Goal: Register for event/course

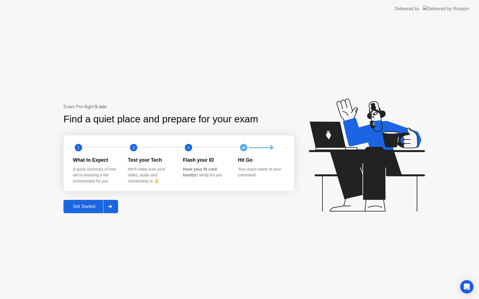
click at [87, 203] on button "Get Started" at bounding box center [90, 206] width 55 height 13
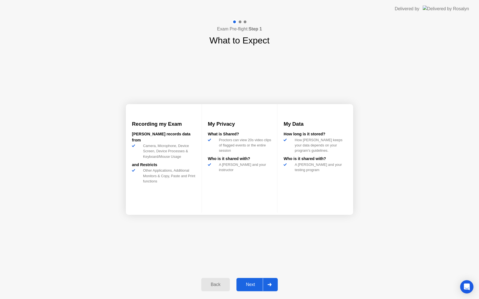
click at [253, 285] on div "Next" at bounding box center [250, 284] width 25 height 5
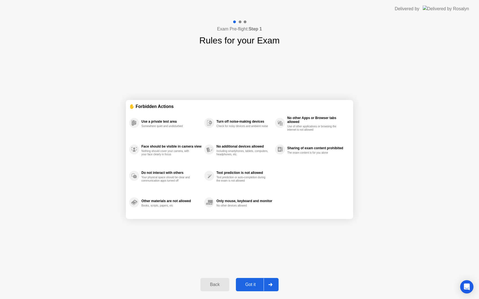
click at [253, 286] on div "Got it" at bounding box center [250, 284] width 26 height 5
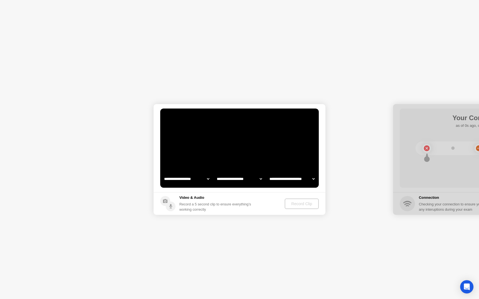
select select "*******"
select select "**********"
select select "*******"
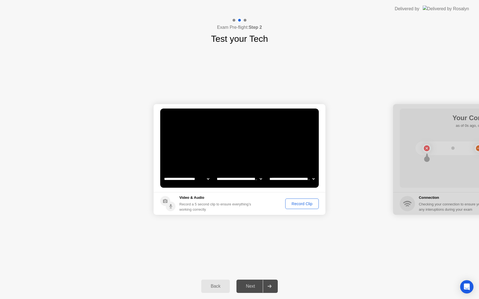
click at [188, 181] on select "**********" at bounding box center [186, 178] width 47 height 11
select select "**********"
click at [298, 203] on div "Record Clip" at bounding box center [302, 204] width 30 height 4
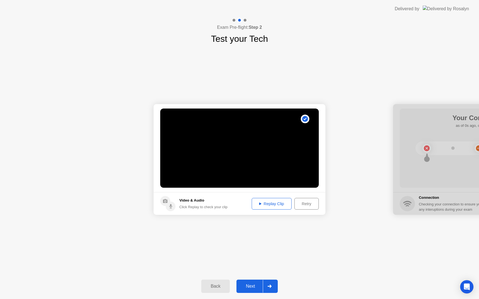
click at [276, 202] on div "Replay Clip" at bounding box center [271, 204] width 36 height 4
click at [252, 287] on div "Next" at bounding box center [250, 286] width 25 height 5
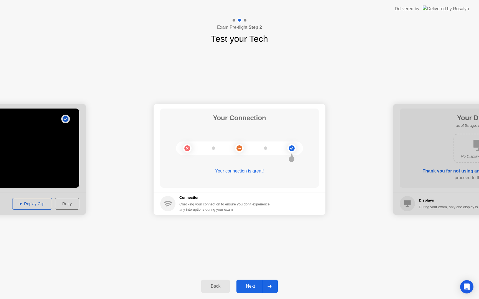
click at [242, 284] on div "Next" at bounding box center [250, 286] width 25 height 5
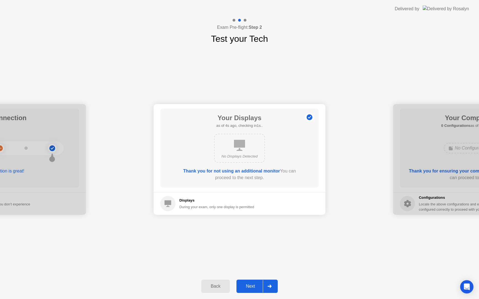
click at [248, 284] on div "Next" at bounding box center [250, 286] width 25 height 5
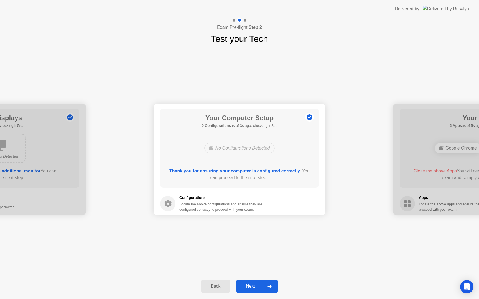
click at [248, 283] on button "Next" at bounding box center [256, 286] width 41 height 13
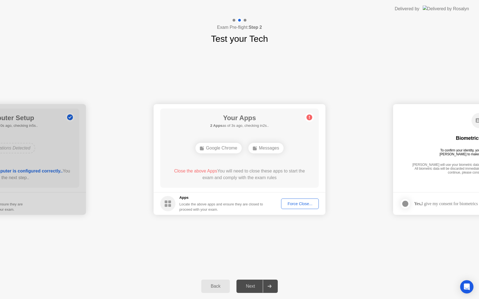
click at [291, 202] on div "Force Close..." at bounding box center [300, 204] width 34 height 4
click at [252, 287] on div "Next" at bounding box center [250, 286] width 25 height 5
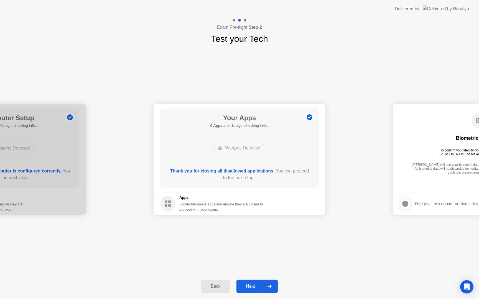
click at [256, 288] on div "Next" at bounding box center [250, 286] width 25 height 5
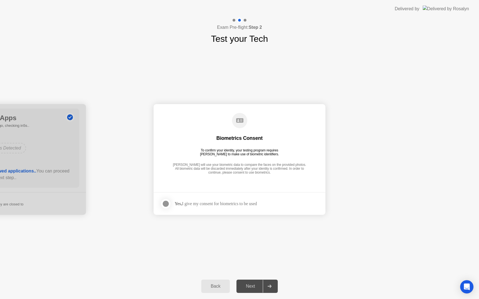
click at [166, 204] on div at bounding box center [165, 204] width 7 height 7
click at [255, 284] on div "Next" at bounding box center [250, 286] width 25 height 5
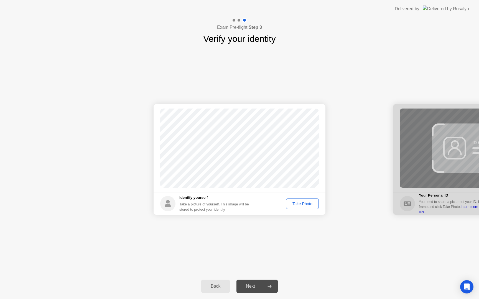
click at [295, 203] on div "Take Photo" at bounding box center [302, 204] width 29 height 4
click at [255, 288] on div "Next" at bounding box center [250, 286] width 25 height 5
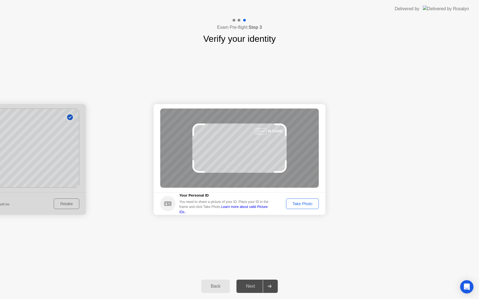
click at [297, 202] on div "Take Photo" at bounding box center [302, 204] width 29 height 4
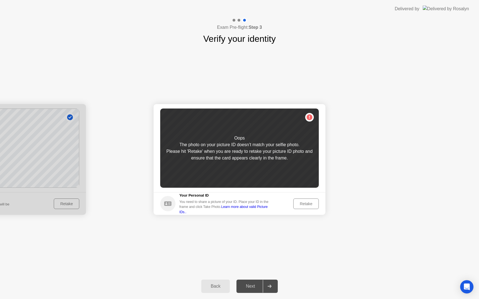
click at [304, 205] on div "Retake" at bounding box center [306, 204] width 22 height 4
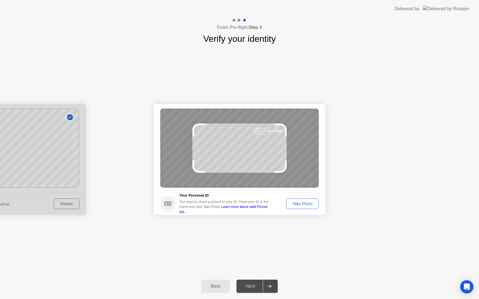
click at [304, 205] on div "Take Photo" at bounding box center [302, 204] width 29 height 4
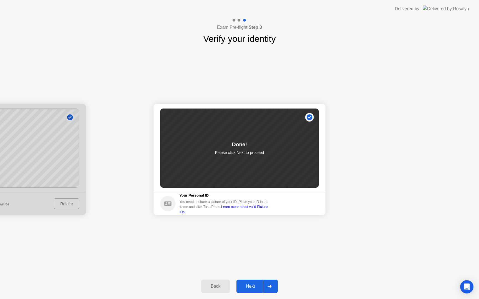
click at [248, 285] on div "Next" at bounding box center [250, 286] width 25 height 5
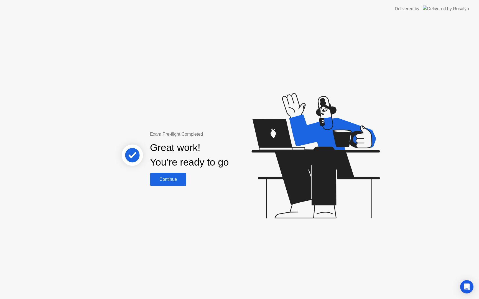
click at [173, 181] on div "Continue" at bounding box center [168, 179] width 33 height 5
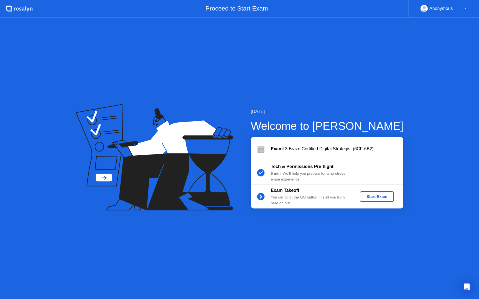
click at [381, 196] on div "Start Exam" at bounding box center [377, 196] width 30 height 4
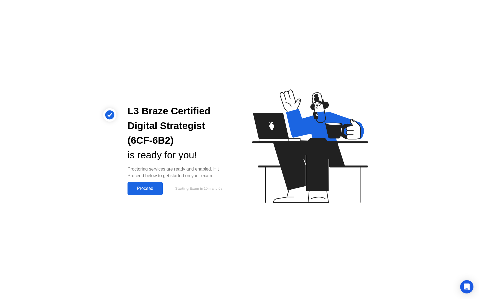
click at [130, 195] on button "Proceed" at bounding box center [144, 188] width 35 height 13
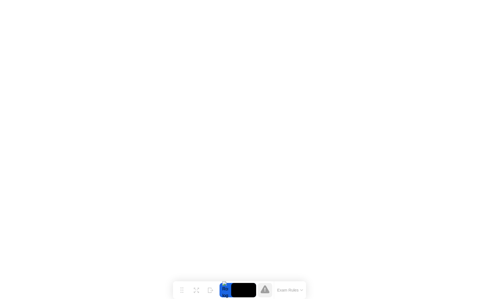
click at [296, 291] on button "Exam Rules" at bounding box center [289, 290] width 29 height 5
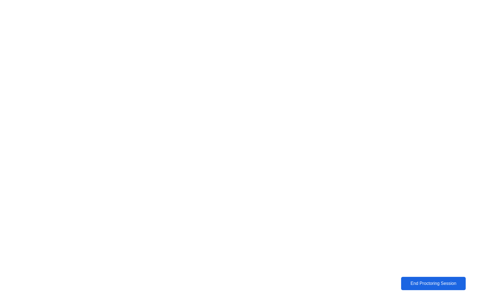
click at [421, 281] on div "End Proctoring Session" at bounding box center [432, 283] width 61 height 5
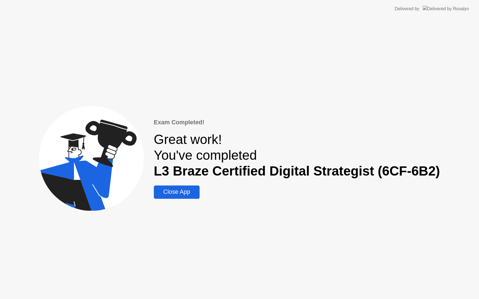
click at [175, 194] on div "Close App" at bounding box center [176, 192] width 42 height 7
